Goal: Task Accomplishment & Management: Manage account settings

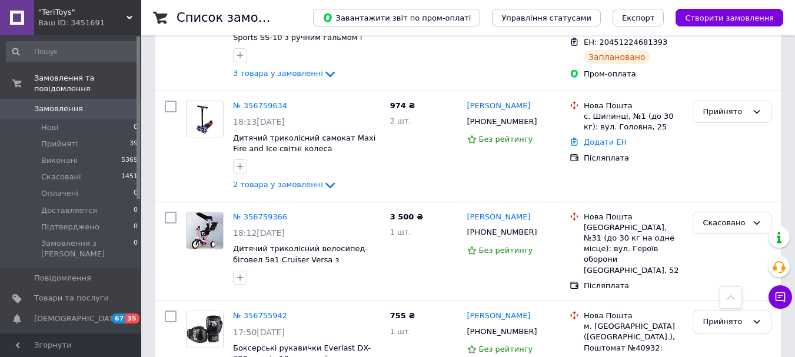
scroll to position [1588, 0]
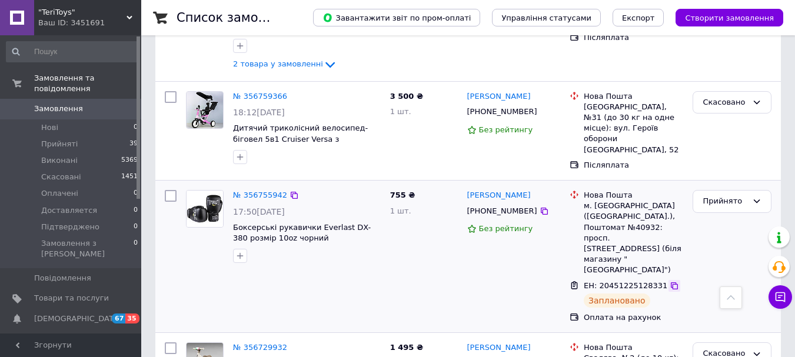
click at [669, 281] on icon at bounding box center [673, 285] width 9 height 9
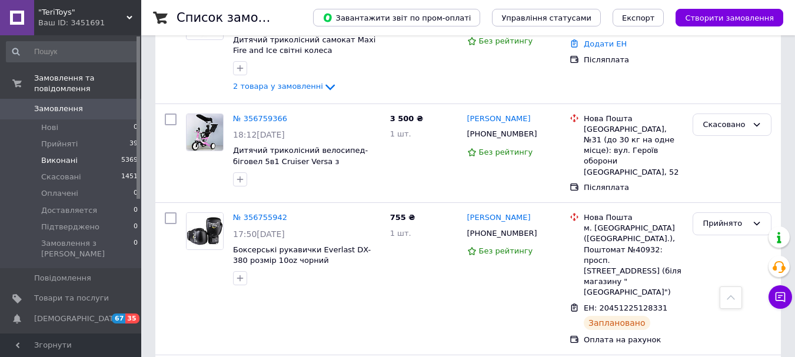
scroll to position [1529, 0]
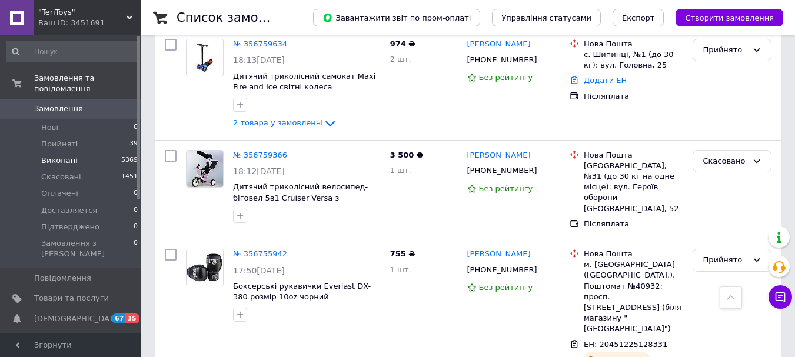
click at [55, 155] on span "Виконані" at bounding box center [59, 160] width 36 height 11
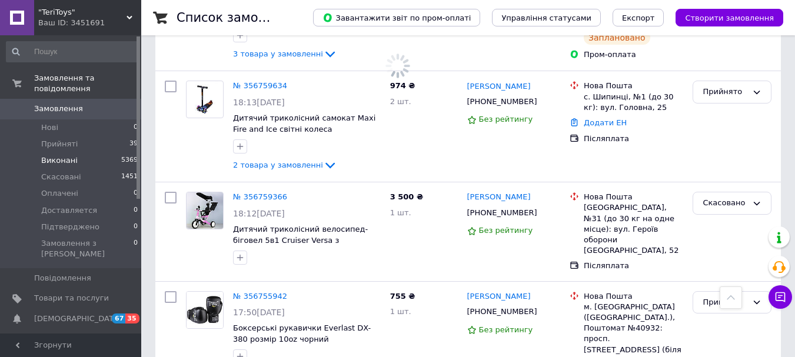
scroll to position [1571, 0]
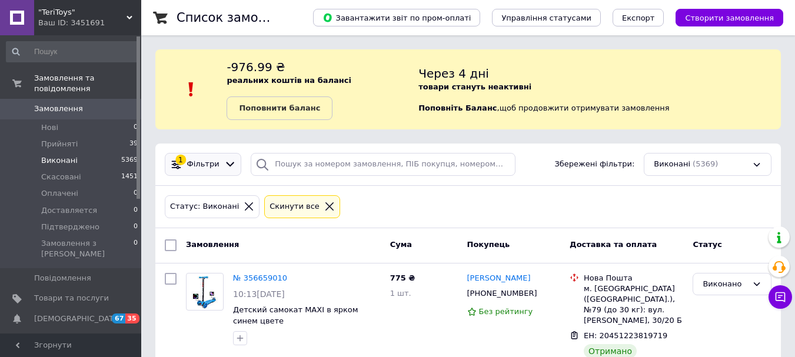
click at [226, 167] on icon at bounding box center [230, 164] width 12 height 12
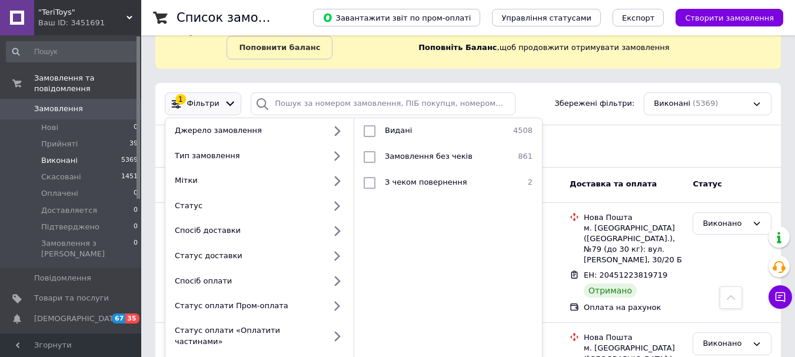
scroll to position [59, 0]
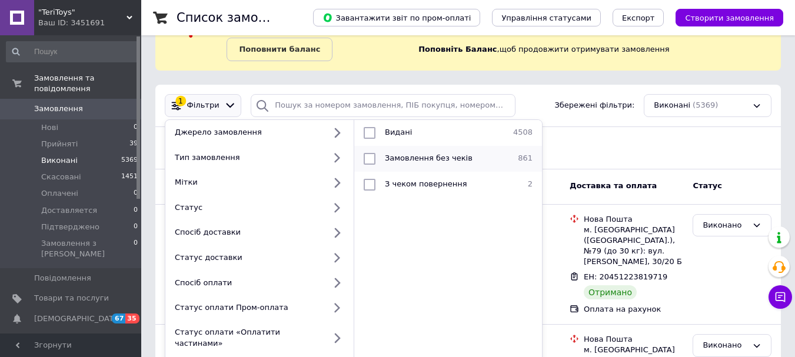
click at [373, 159] on input "checkbox" at bounding box center [369, 159] width 12 height 12
checkbox input "true"
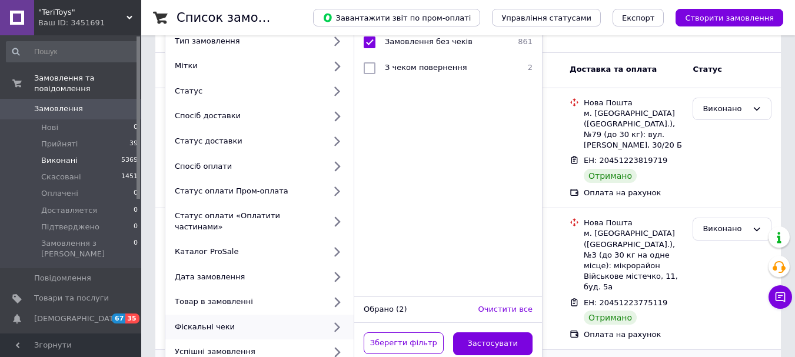
scroll to position [294, 0]
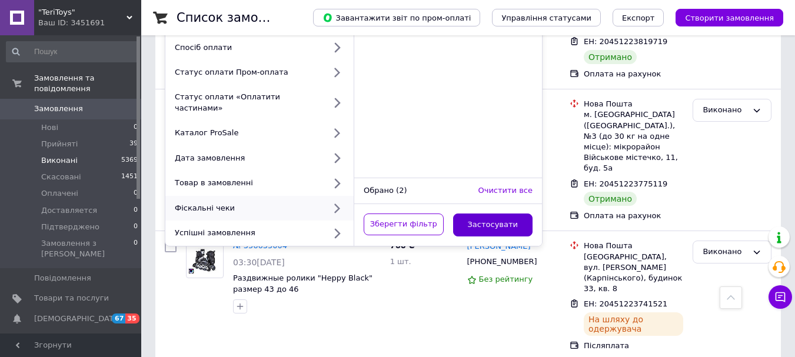
click at [486, 213] on button "Застосувати" at bounding box center [493, 224] width 80 height 23
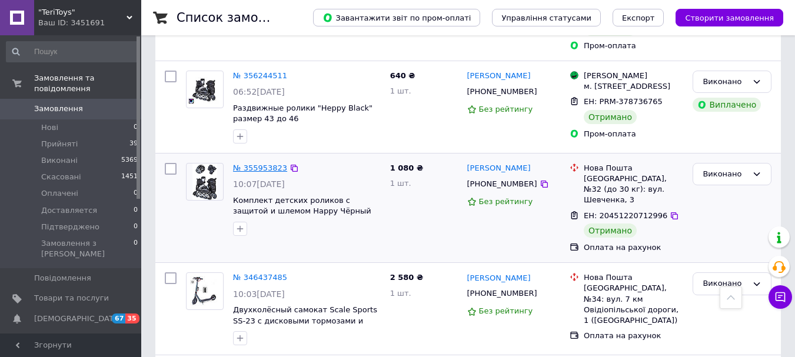
scroll to position [1000, 0]
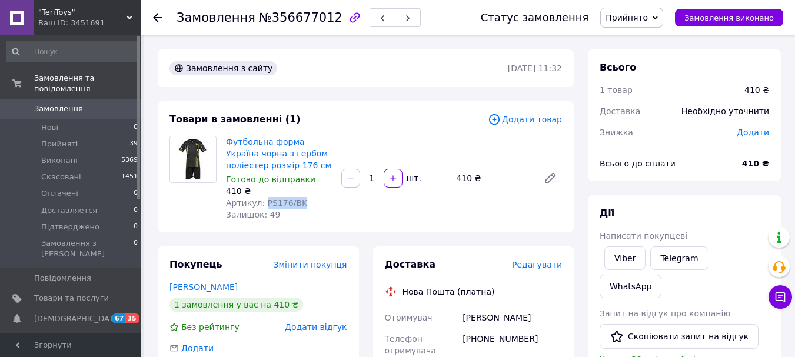
drag, startPoint x: 295, startPoint y: 201, endPoint x: 262, endPoint y: 203, distance: 32.4
click at [262, 203] on span "Артикул: PS176/BK" at bounding box center [266, 202] width 81 height 9
copy span "PS176/BK"
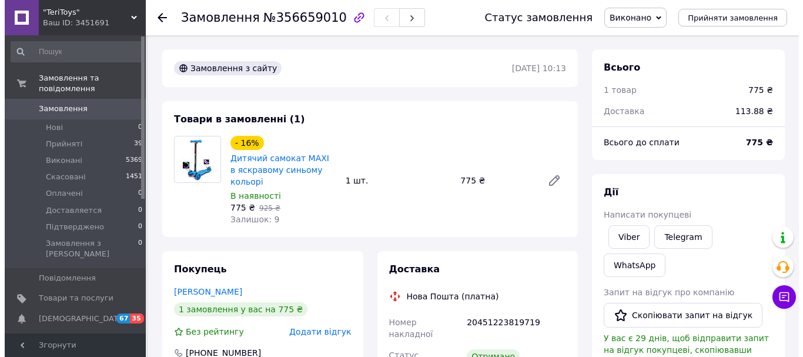
scroll to position [235, 0]
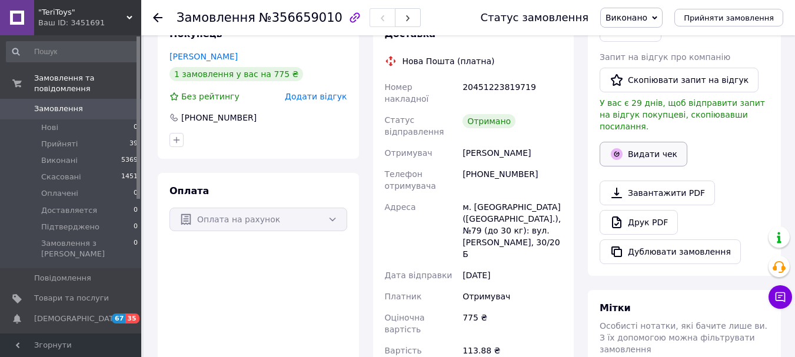
click at [622, 147] on icon "button" at bounding box center [616, 154] width 14 height 14
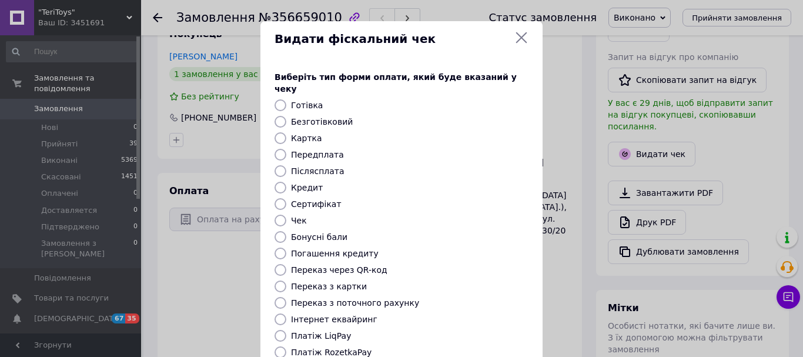
click at [282, 116] on input "Безготівковий" at bounding box center [281, 122] width 12 height 12
radio input "true"
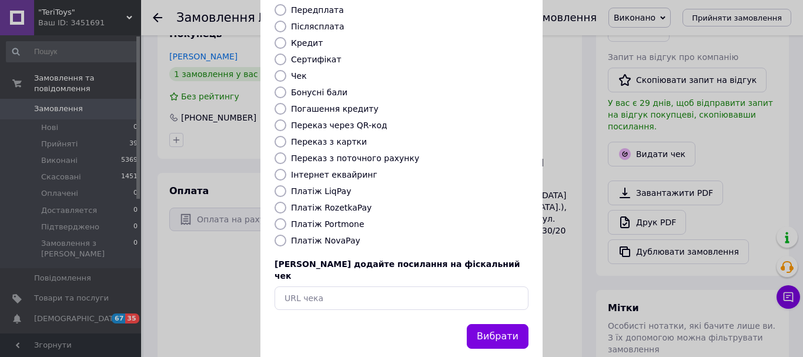
scroll to position [148, 0]
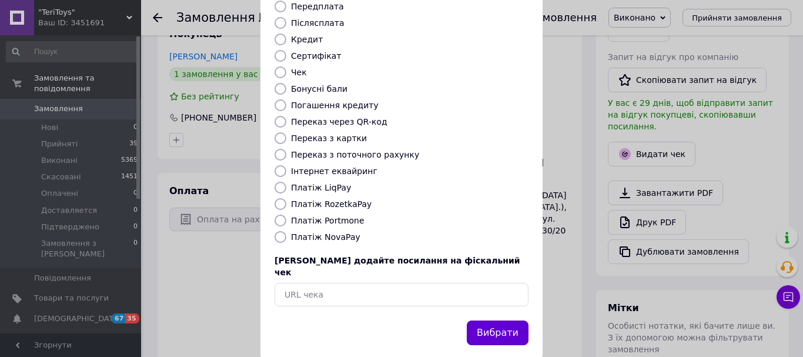
click at [508, 321] on button "Вибрати" at bounding box center [498, 333] width 62 height 25
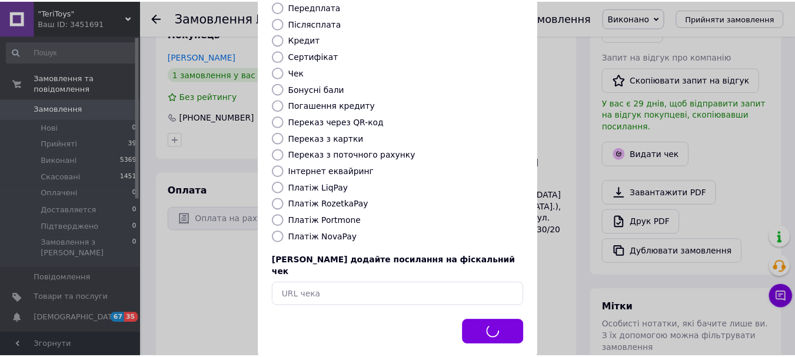
scroll to position [247, 0]
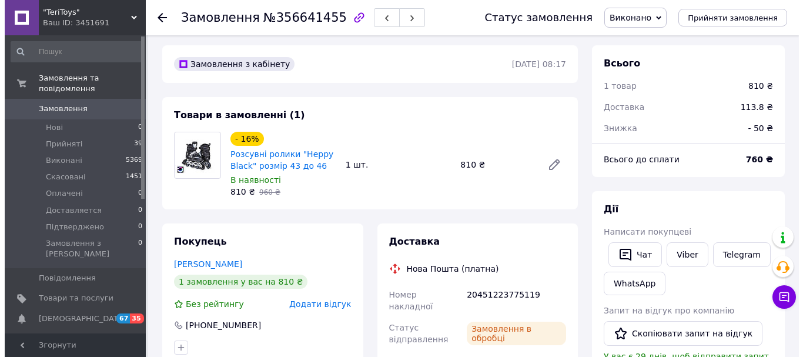
scroll to position [235, 0]
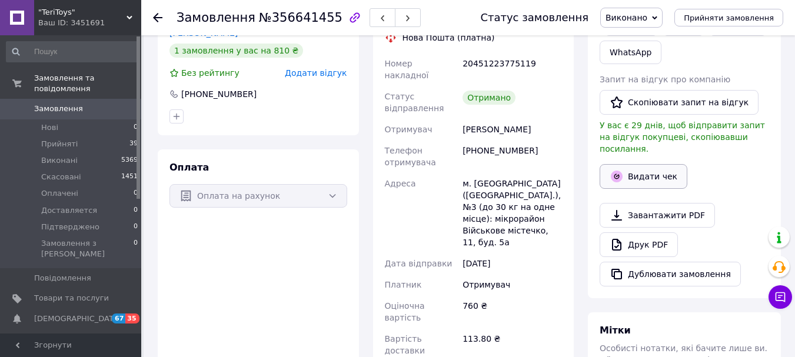
click at [628, 164] on button "Видати чек" at bounding box center [643, 176] width 88 height 25
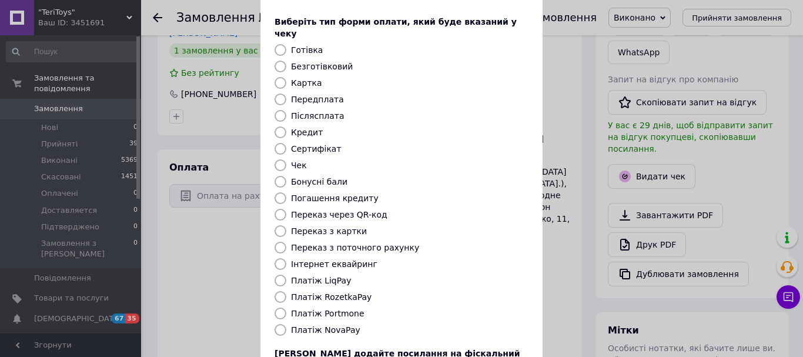
scroll to position [0, 0]
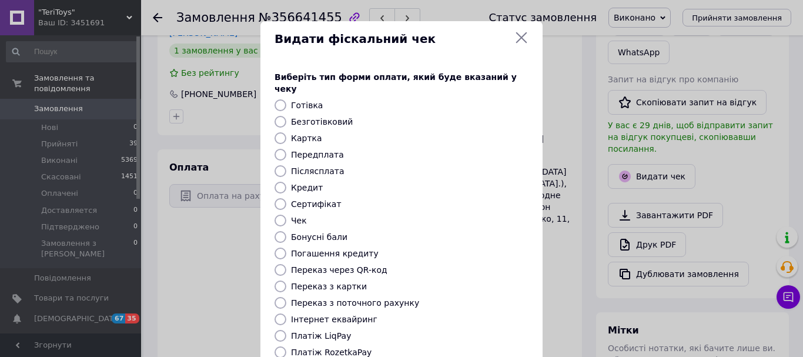
click at [277, 116] on input "Безготівковий" at bounding box center [281, 122] width 12 height 12
radio input "true"
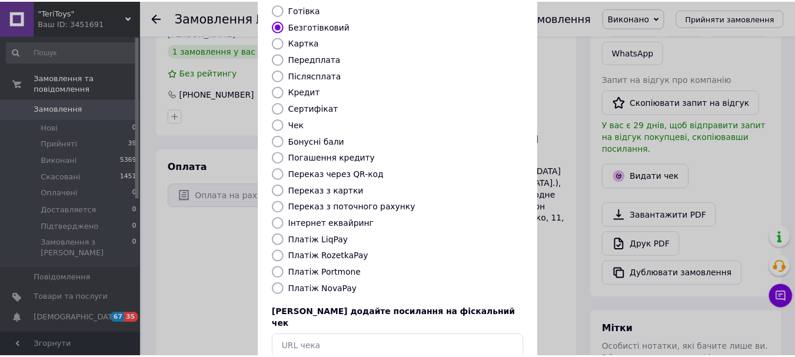
scroll to position [148, 0]
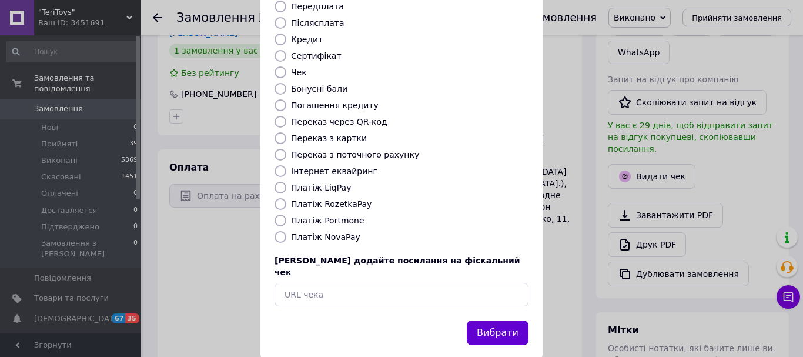
click at [503, 321] on button "Вибрати" at bounding box center [498, 333] width 62 height 25
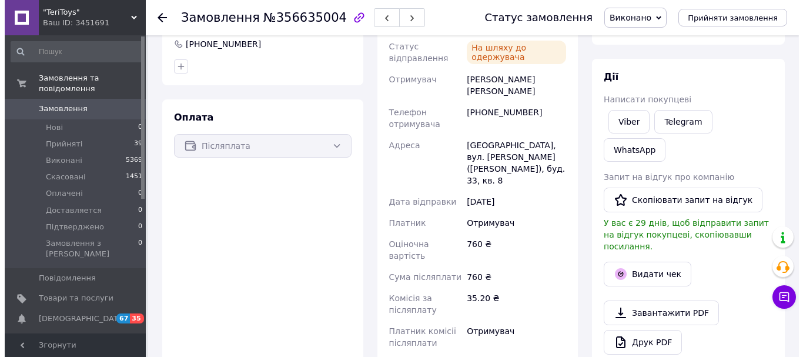
scroll to position [294, 0]
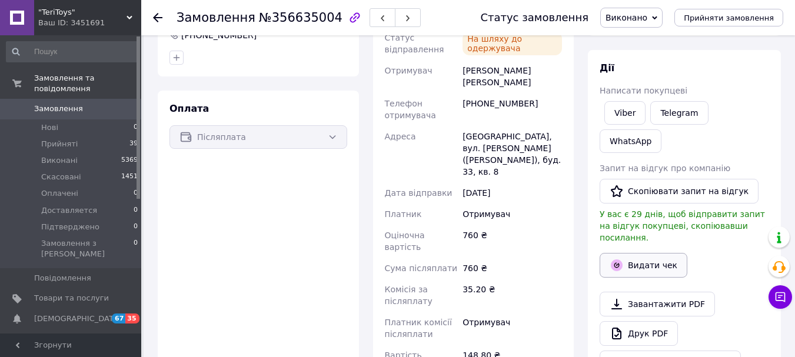
click at [631, 253] on button "Видати чек" at bounding box center [643, 265] width 88 height 25
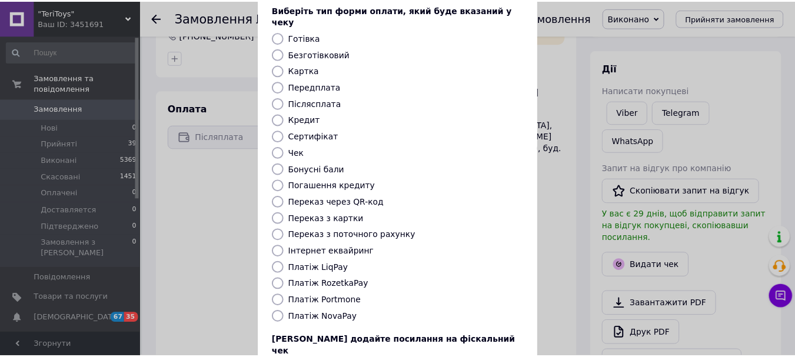
scroll to position [118, 0]
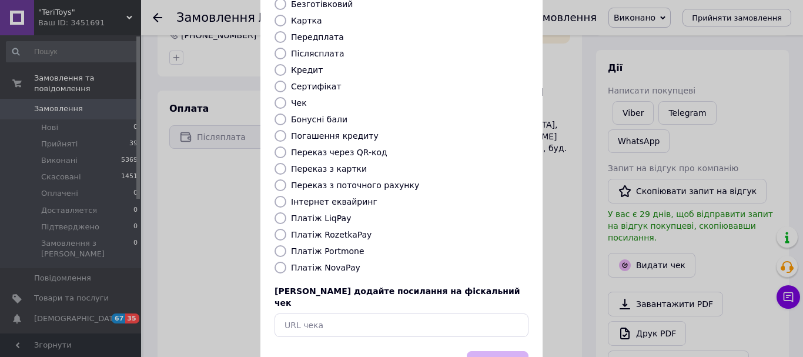
click at [279, 262] on input "Платіж NovaPay" at bounding box center [281, 268] width 12 height 12
radio input "true"
click at [493, 351] on button "Вибрати" at bounding box center [498, 363] width 62 height 25
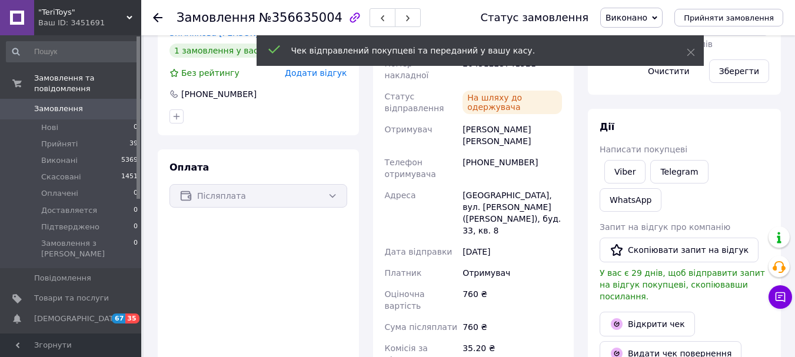
scroll to position [176, 0]
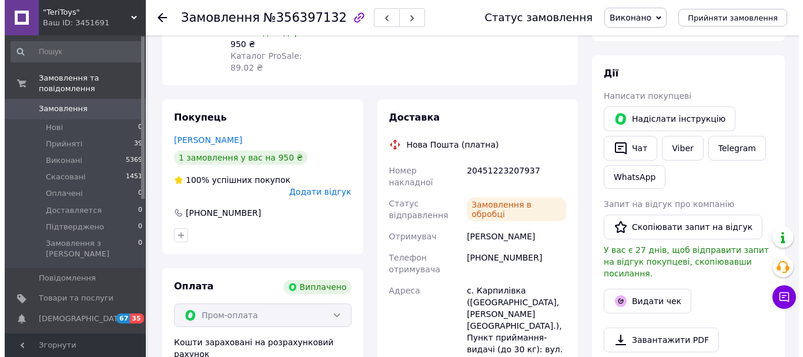
scroll to position [176, 0]
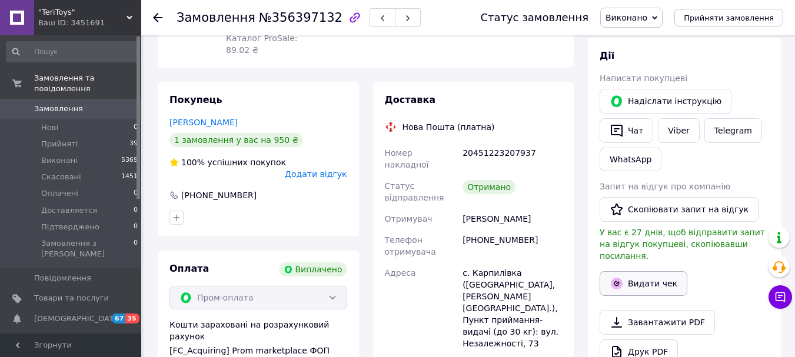
click at [626, 273] on button "Видати чек" at bounding box center [643, 283] width 88 height 25
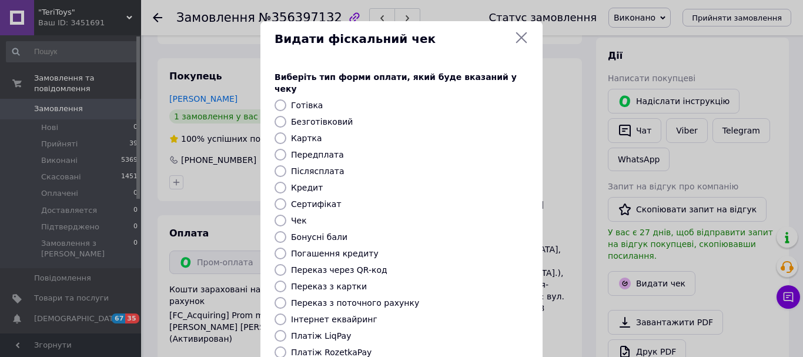
click at [276, 116] on input "Безготівковий" at bounding box center [281, 122] width 12 height 12
radio input "true"
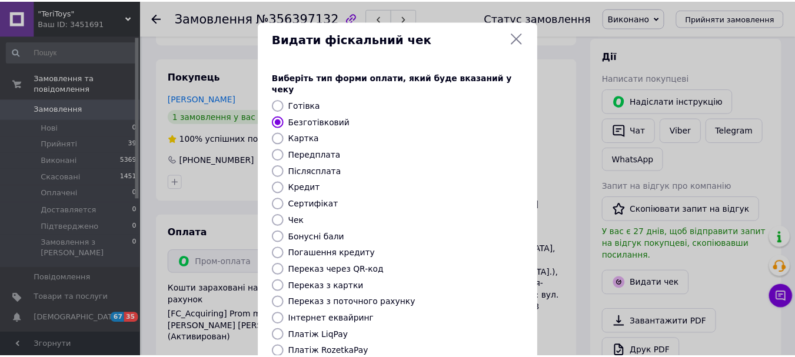
scroll to position [148, 0]
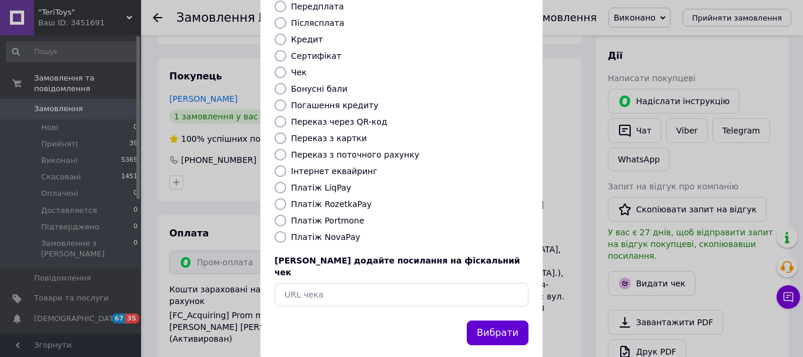
click at [486, 321] on button "Вибрати" at bounding box center [498, 333] width 62 height 25
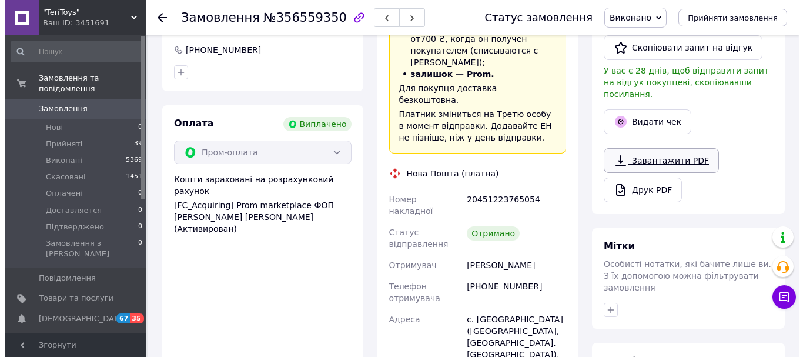
scroll to position [353, 0]
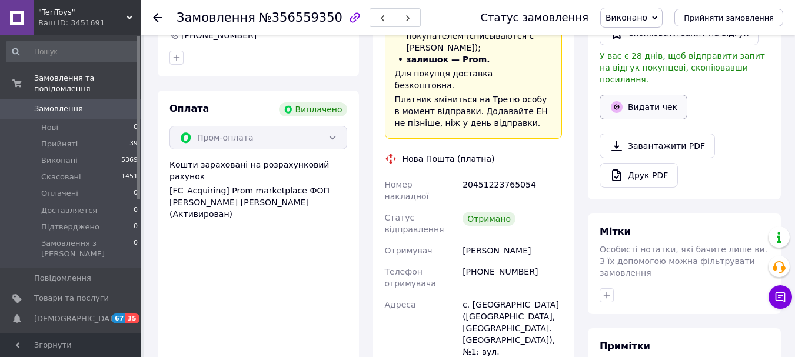
click at [632, 103] on button "Видати чек" at bounding box center [643, 107] width 88 height 25
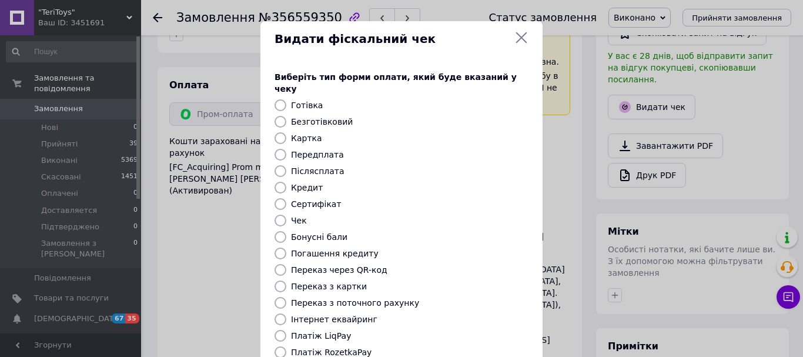
click at [279, 116] on input "Безготівковий" at bounding box center [281, 122] width 12 height 12
radio input "true"
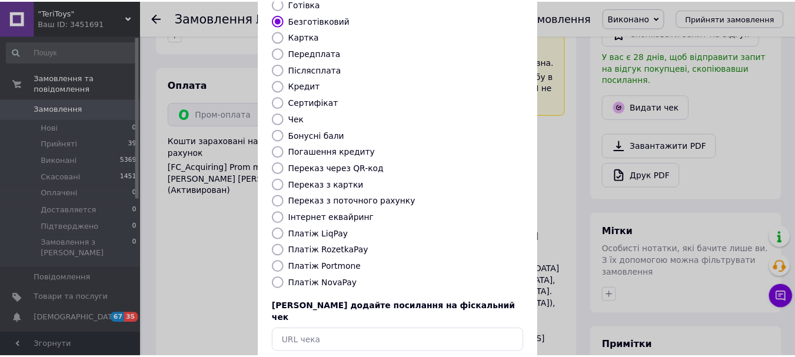
scroll to position [148, 0]
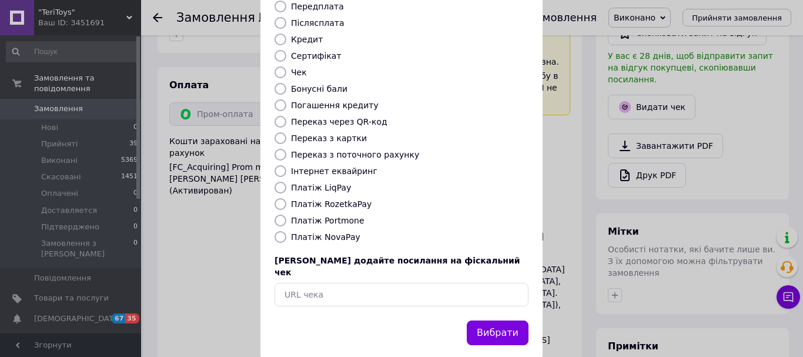
click at [495, 321] on button "Вибрати" at bounding box center [498, 333] width 62 height 25
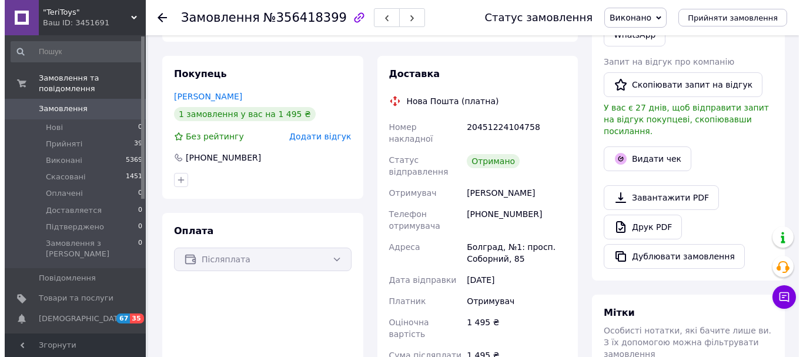
scroll to position [235, 0]
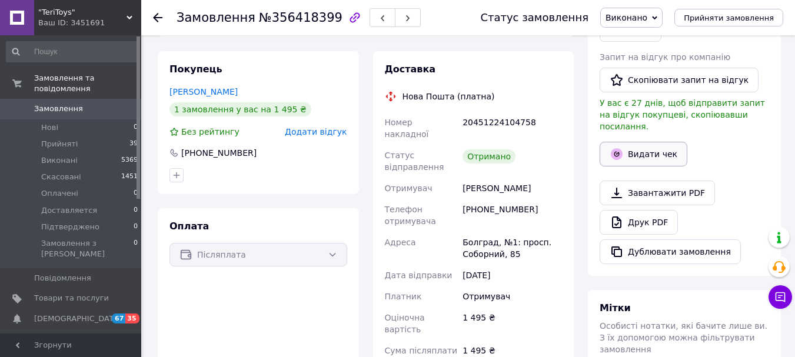
click at [616, 148] on icon "button" at bounding box center [616, 154] width 12 height 12
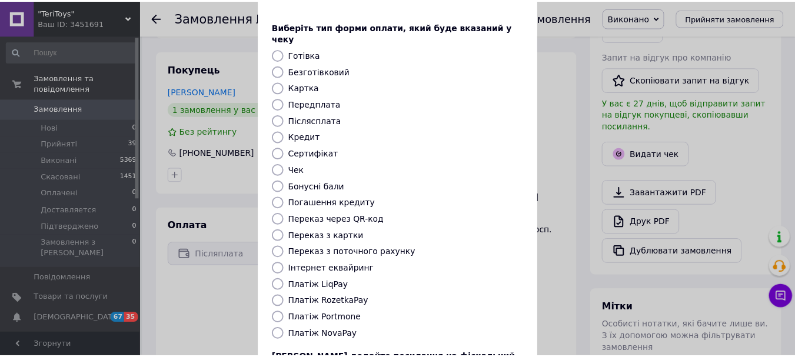
scroll to position [148, 0]
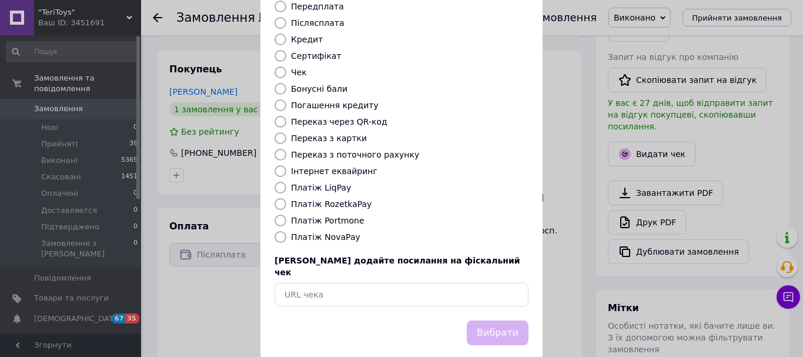
click at [276, 231] on input "Платіж NovaPay" at bounding box center [281, 237] width 12 height 12
radio input "true"
click at [487, 321] on button "Вибрати" at bounding box center [498, 333] width 62 height 25
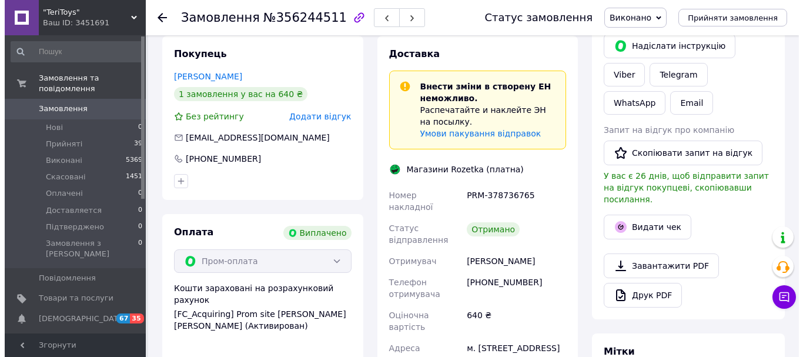
scroll to position [235, 0]
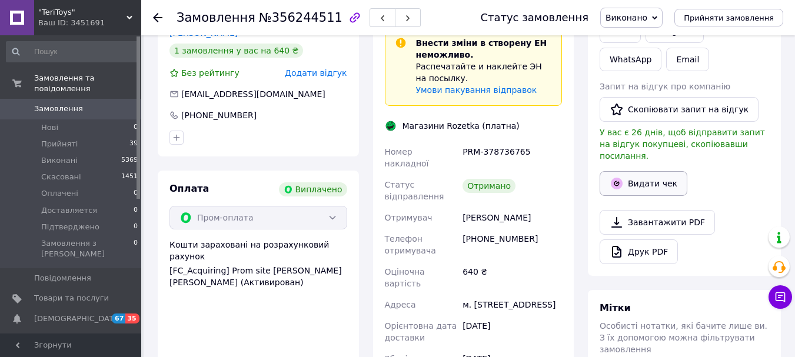
click at [623, 176] on icon "button" at bounding box center [616, 183] width 14 height 14
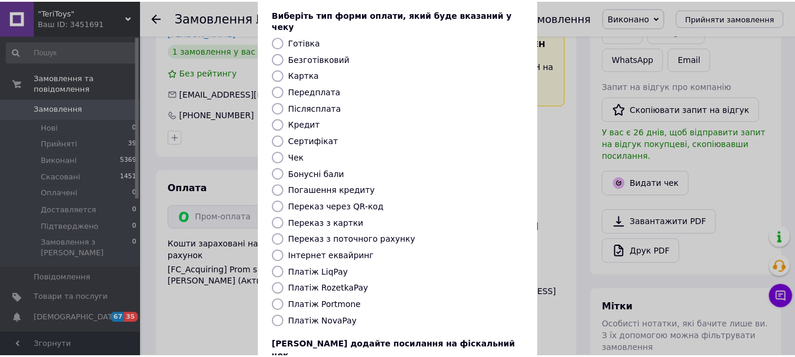
scroll to position [148, 0]
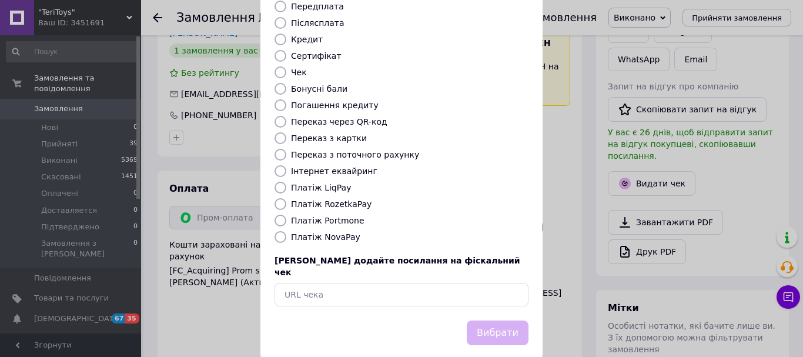
click at [283, 198] on input "Платіж RozetkaPay" at bounding box center [281, 204] width 12 height 12
radio input "true"
click at [510, 321] on button "Вибрати" at bounding box center [498, 333] width 62 height 25
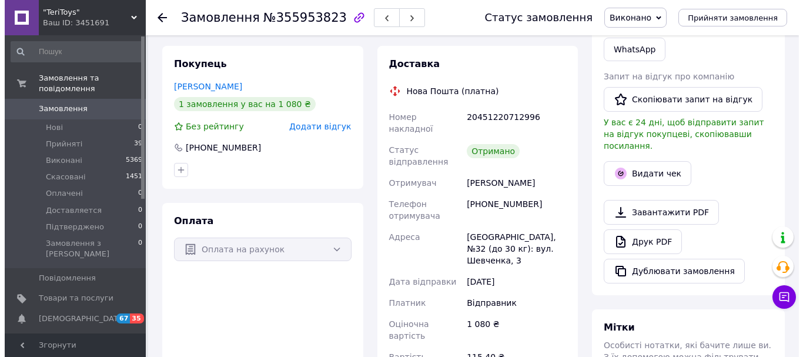
scroll to position [235, 0]
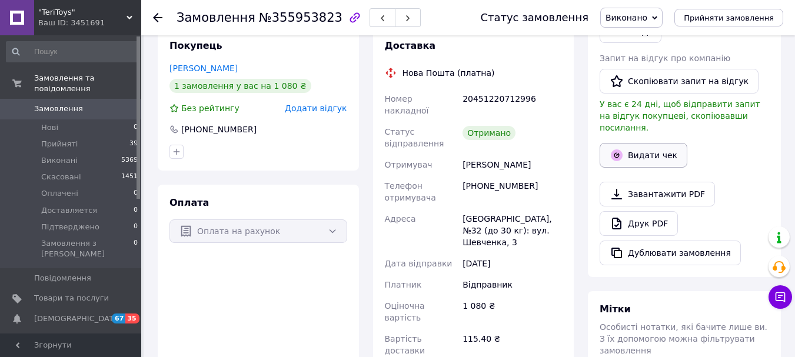
click at [616, 151] on button "Видати чек" at bounding box center [643, 155] width 88 height 25
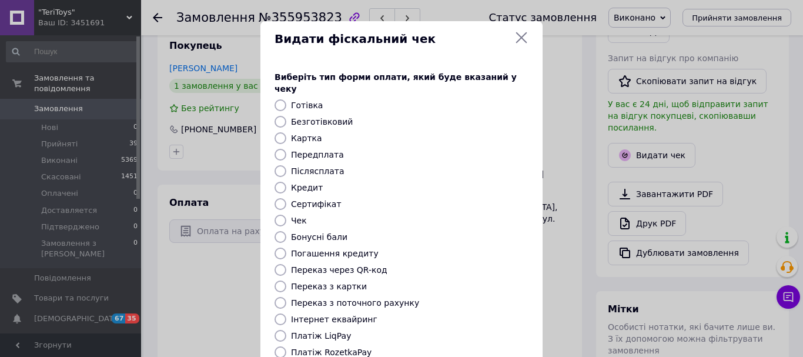
click at [279, 116] on input "Безготівковий" at bounding box center [281, 122] width 12 height 12
radio input "true"
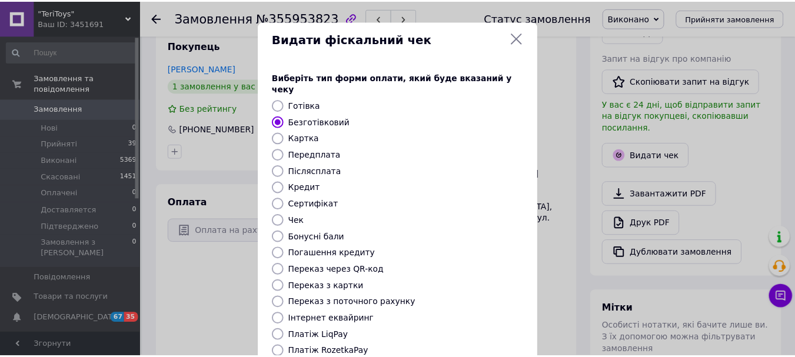
scroll to position [148, 0]
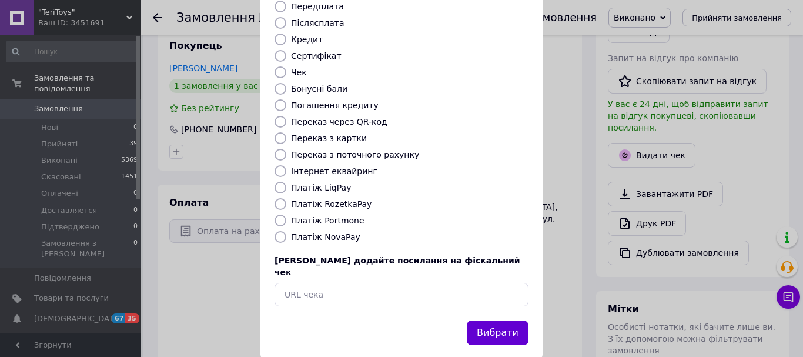
click at [497, 321] on button "Вибрати" at bounding box center [498, 333] width 62 height 25
